Goal: Task Accomplishment & Management: Manage account settings

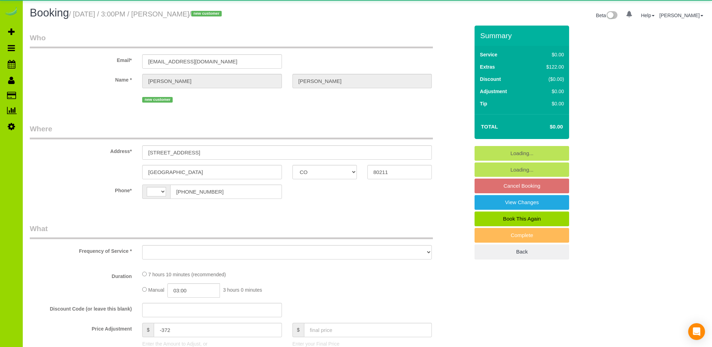
select select "CO"
select select "string:[GEOGRAPHIC_DATA]"
select select "object:1059"
select select "number:3"
select select "number:16"
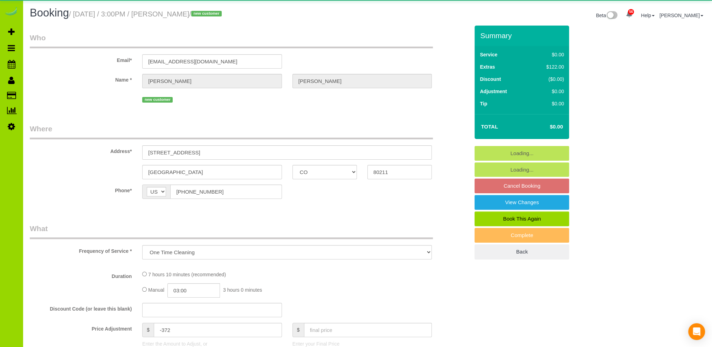
select select "object:1217"
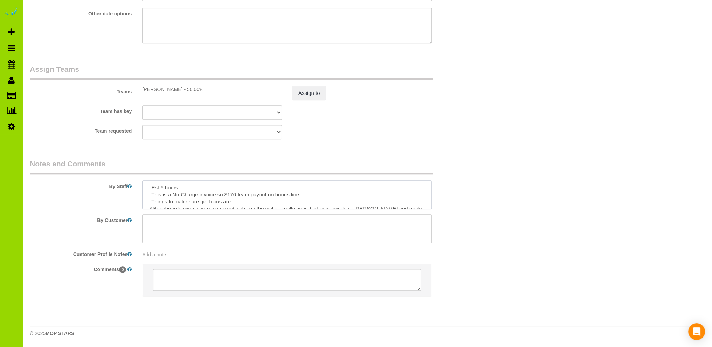
click at [188, 190] on textarea at bounding box center [287, 194] width 290 height 29
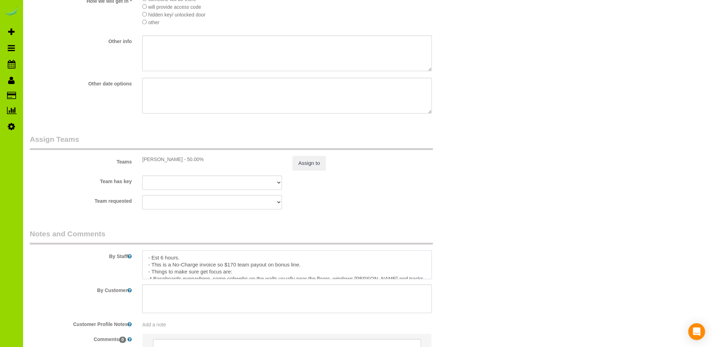
click at [202, 259] on textarea at bounding box center [287, 265] width 290 height 29
click at [229, 267] on textarea at bounding box center [287, 265] width 290 height 29
paste textarea "0902 in the back alley, 3rd garage from the street."
click at [268, 267] on textarea at bounding box center [287, 265] width 290 height 29
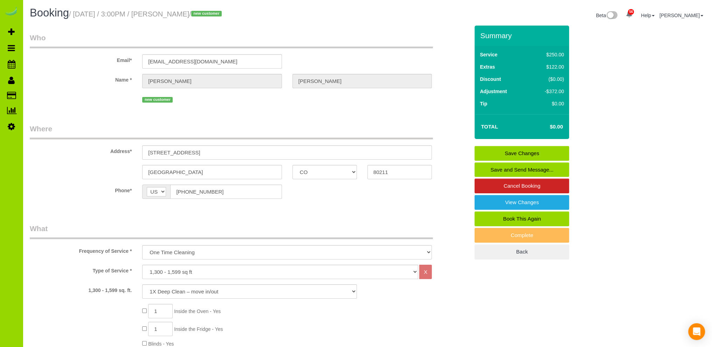
type textarea "- Est 6 hours. - Garage code in back alley is 0902, the 3rd garage from the str…"
click at [503, 151] on link "Save Changes" at bounding box center [522, 153] width 95 height 15
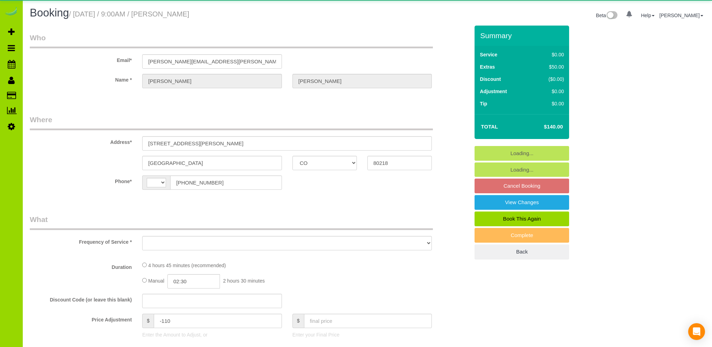
select select "CO"
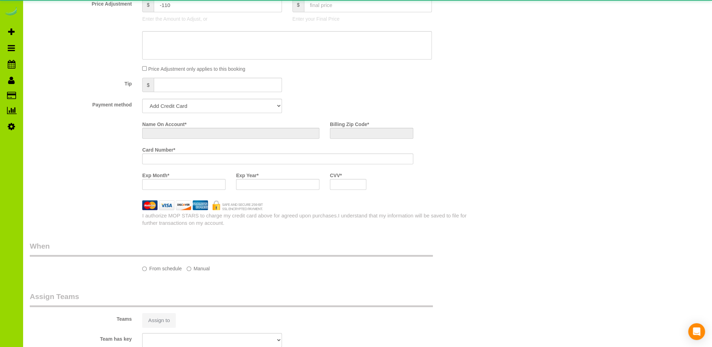
select select "number:2"
select select "number:11"
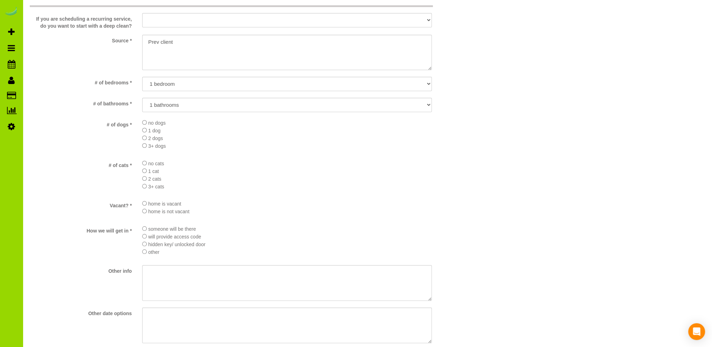
select select "string:[GEOGRAPHIC_DATA]"
select select "object:1207"
select select "string:fspay-34b6f2aa-ba9c-4c46-bf94-2b46f6e4dbe4"
select select "spot1"
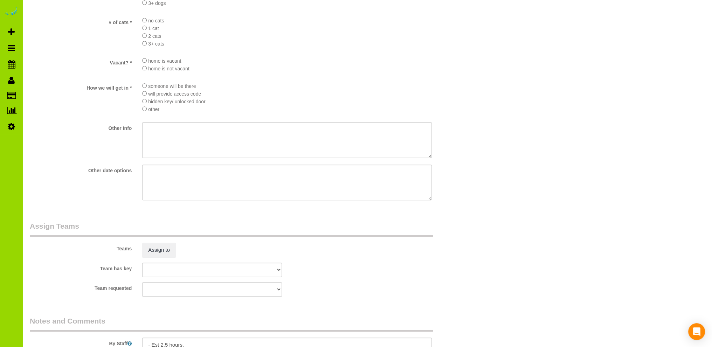
scroll to position [935, 0]
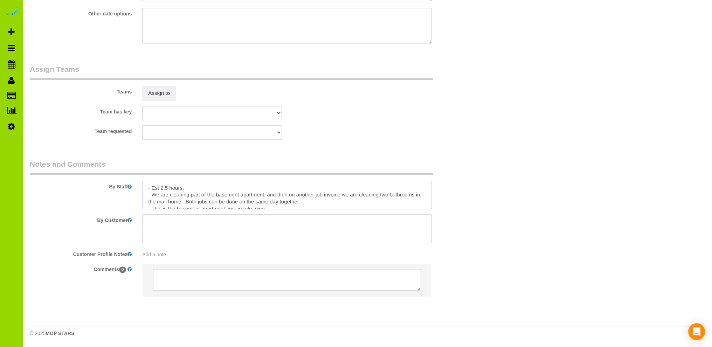
drag, startPoint x: 345, startPoint y: 194, endPoint x: 152, endPoint y: 195, distance: 193.0
click at [152, 195] on textarea at bounding box center [287, 195] width 290 height 29
click at [265, 195] on textarea at bounding box center [287, 195] width 290 height 29
paste textarea "We are cleaning part of the basement apartment, and then on another job invoice…"
click at [284, 195] on textarea at bounding box center [287, 195] width 290 height 29
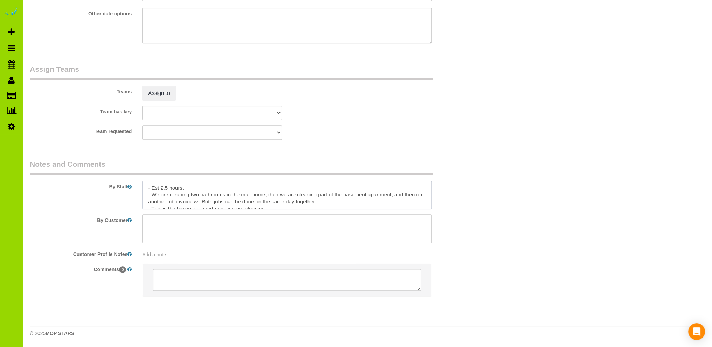
drag, startPoint x: 204, startPoint y: 203, endPoint x: 236, endPoint y: 188, distance: 34.8
click at [205, 202] on textarea at bounding box center [287, 195] width 290 height 29
drag, startPoint x: 249, startPoint y: 203, endPoint x: 132, endPoint y: 196, distance: 117.6
click at [132, 196] on div "By Staff" at bounding box center [250, 184] width 450 height 50
click at [265, 205] on textarea at bounding box center [287, 195] width 290 height 29
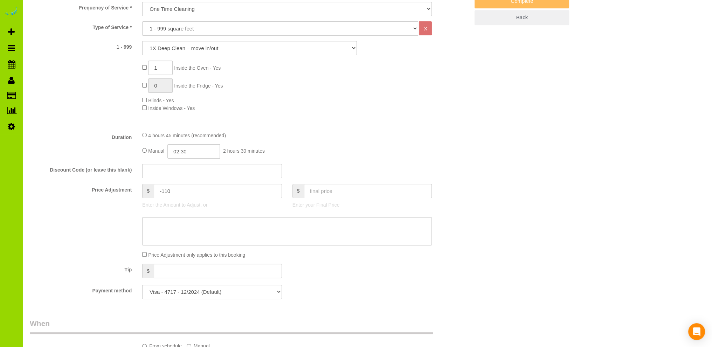
scroll to position [0, 0]
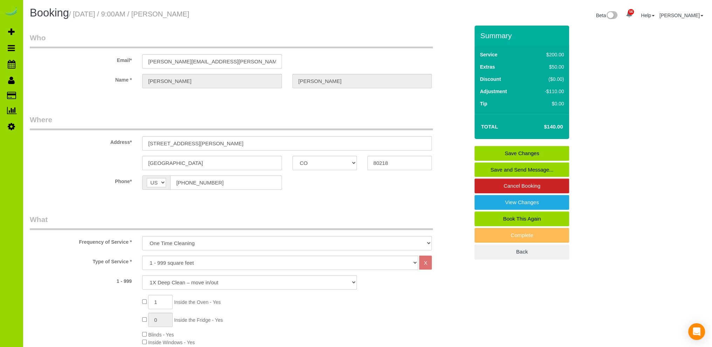
type textarea "- Est 2.5 hours. - We are cleaning two bathrooms in the mail home, then we are …"
click at [533, 150] on link "Save Changes" at bounding box center [522, 153] width 95 height 15
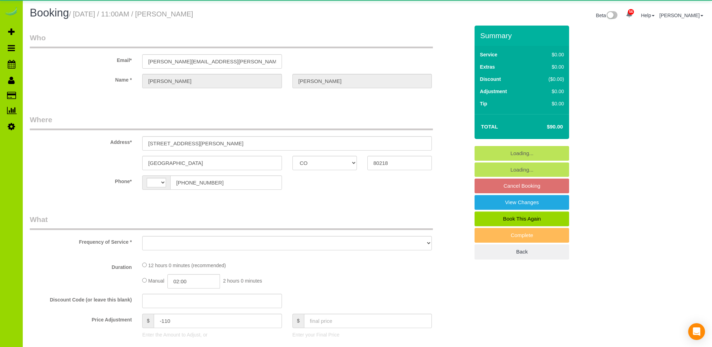
select select "CO"
select select "spot1"
select select "number:1"
select select "number:13"
select select "string:[GEOGRAPHIC_DATA]"
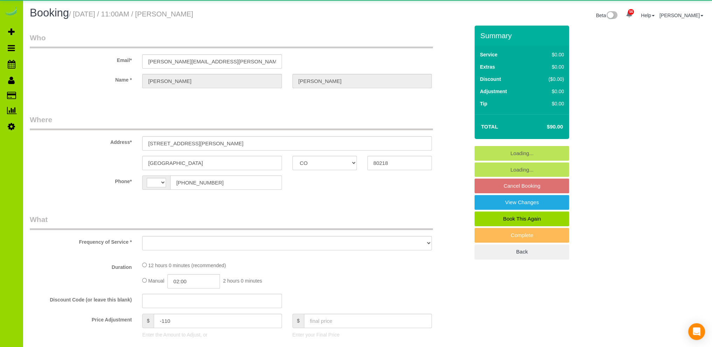
select select "object:1207"
select select "3"
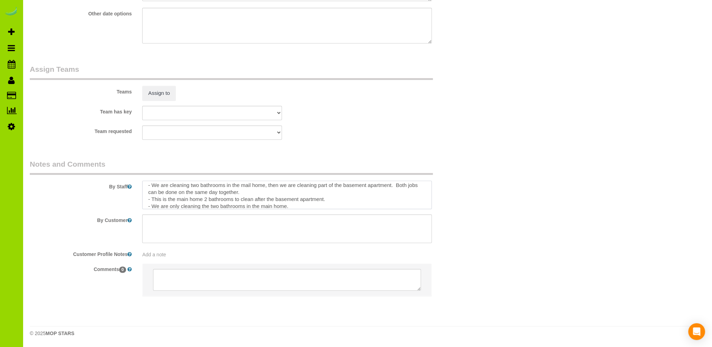
scroll to position [14, 0]
click at [266, 195] on textarea at bounding box center [287, 195] width 290 height 29
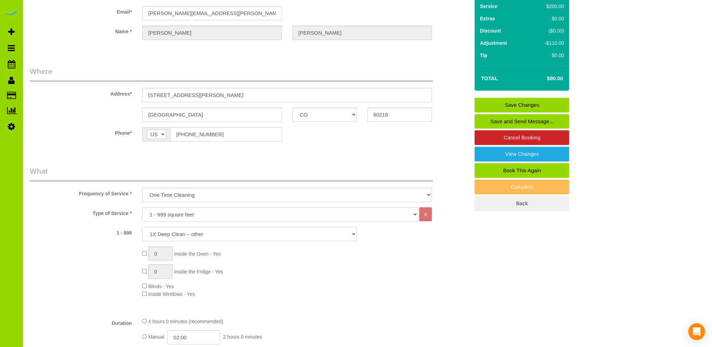
scroll to position [0, 0]
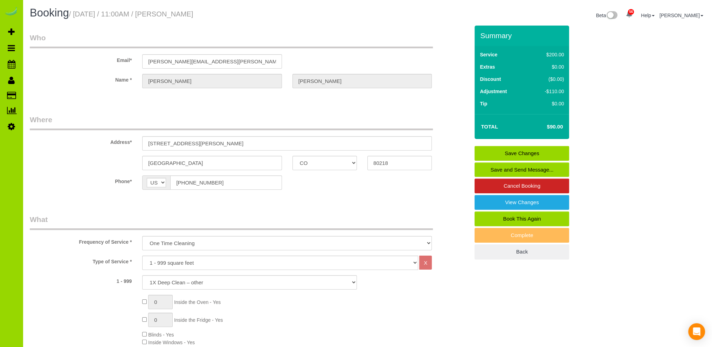
type textarea "- Est 2 hours. - We are cleaning two bathrooms in the mail home, then we are cl…"
click at [505, 152] on link "Save Changes" at bounding box center [522, 153] width 95 height 15
